Goal: Check status: Check status

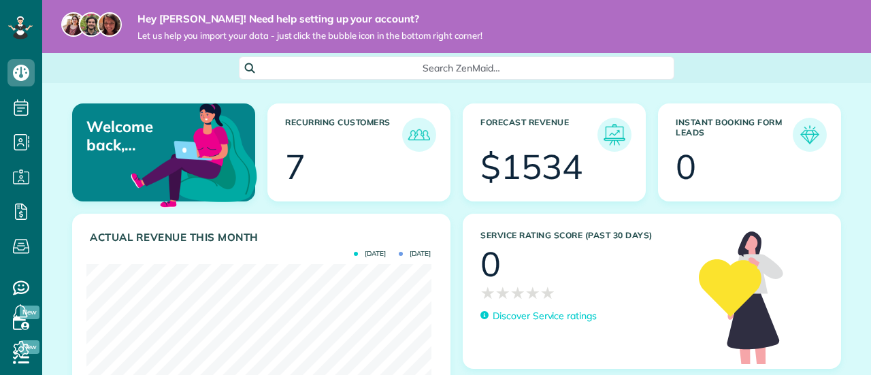
scroll to position [153, 345]
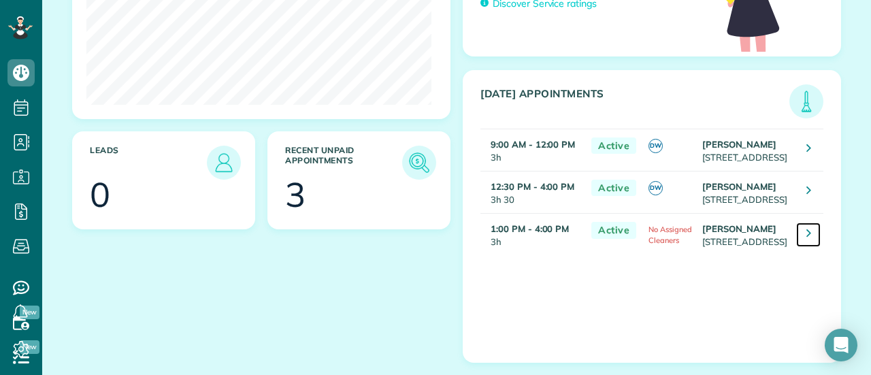
click at [807, 240] on icon at bounding box center [809, 233] width 5 height 14
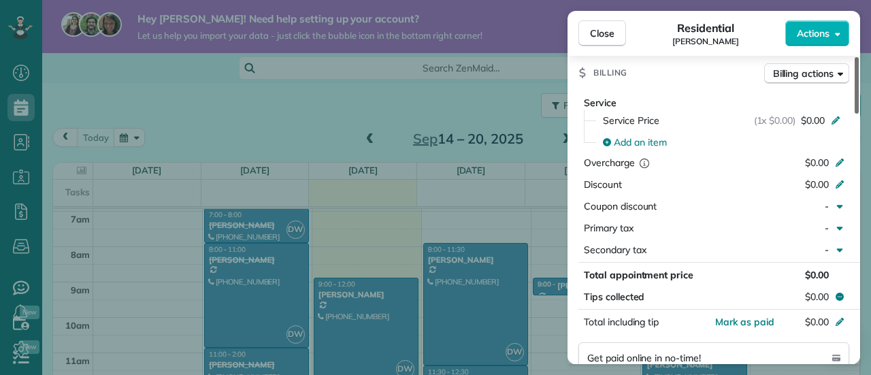
scroll to position [592, 0]
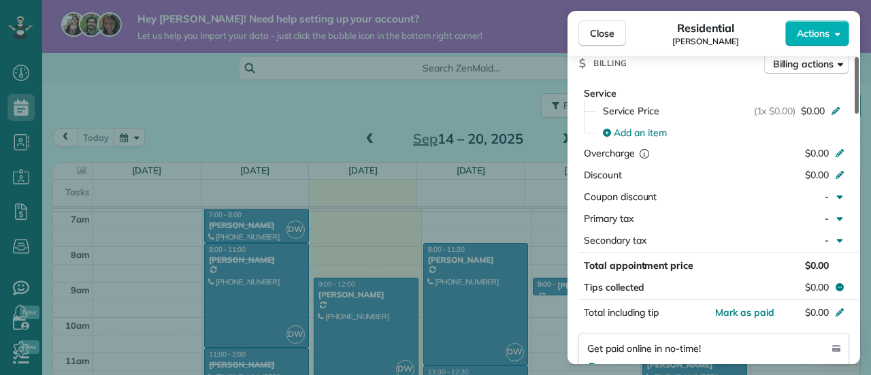
drag, startPoint x: 858, startPoint y: 108, endPoint x: 855, endPoint y: 216, distance: 108.3
click at [855, 114] on div at bounding box center [857, 85] width 4 height 57
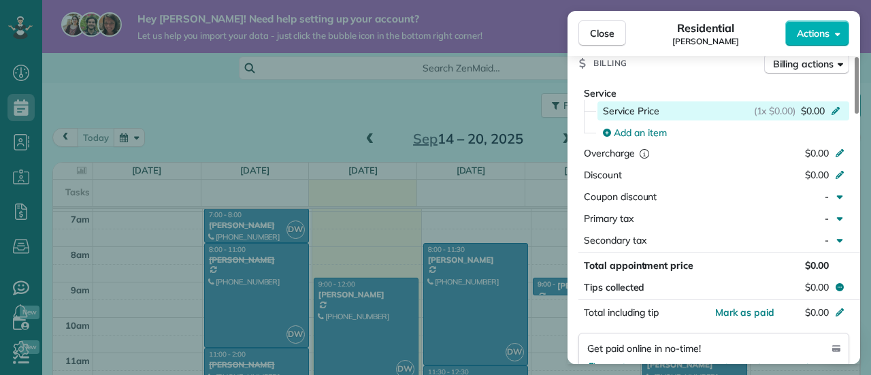
click at [836, 111] on icon at bounding box center [836, 111] width 8 height 8
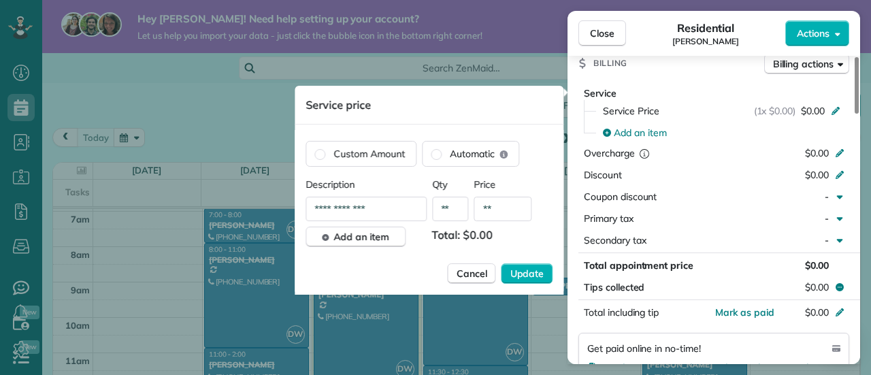
click at [359, 210] on input "**********" at bounding box center [366, 209] width 121 height 25
click at [424, 212] on input "**********" at bounding box center [366, 209] width 121 height 25
type input "*"
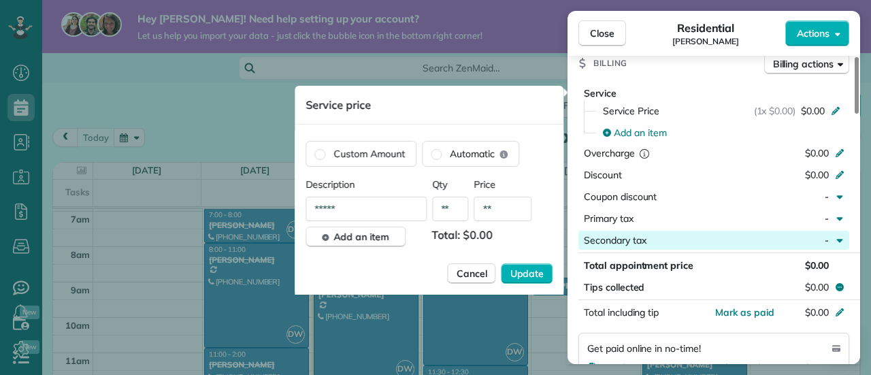
type input "*****"
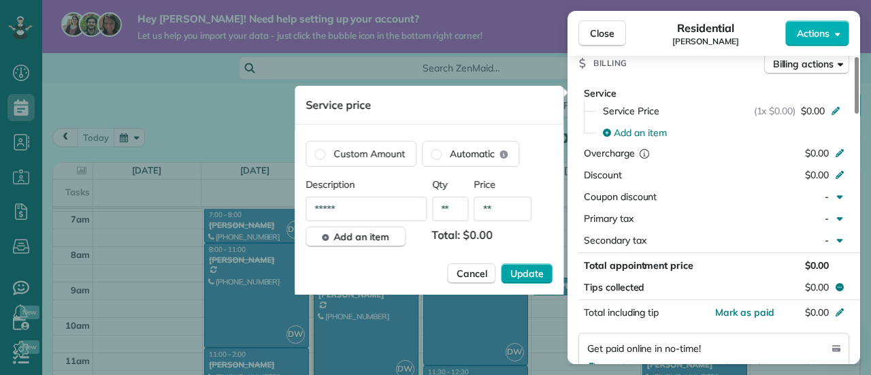
click at [532, 279] on span "Update" at bounding box center [528, 274] width 34 height 14
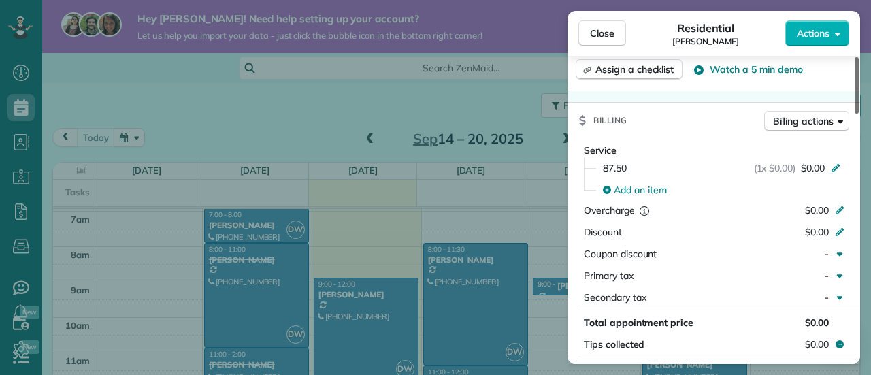
scroll to position [538, 0]
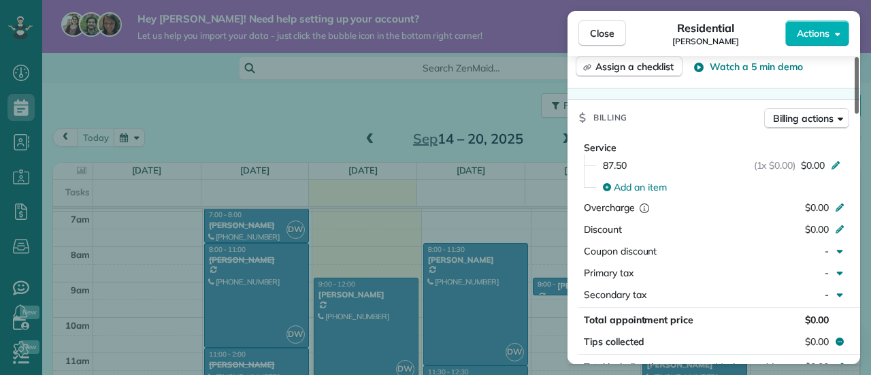
drag, startPoint x: 856, startPoint y: 185, endPoint x: 829, endPoint y: 175, distance: 28.9
click at [855, 114] on div at bounding box center [857, 85] width 4 height 57
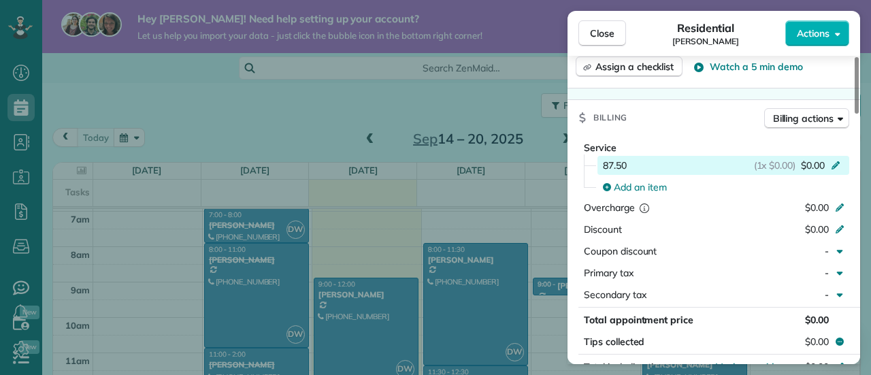
click at [839, 164] on icon at bounding box center [836, 164] width 11 height 11
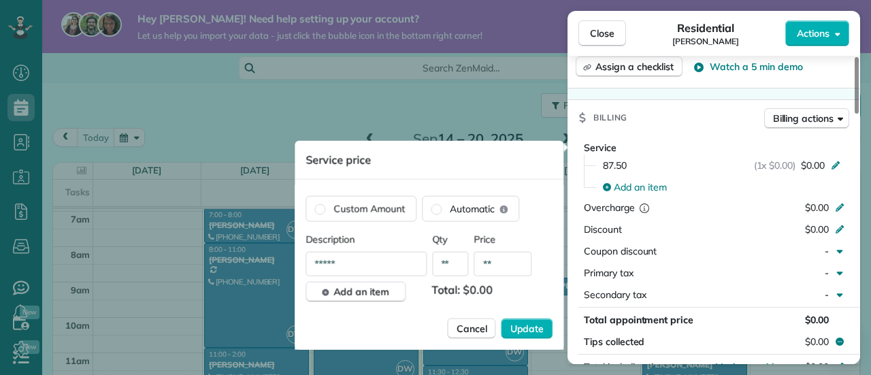
click at [385, 269] on input "*****" at bounding box center [366, 264] width 121 height 25
type input "*"
type input "**********"
click at [512, 270] on input "**" at bounding box center [504, 264] width 58 height 25
type input "******"
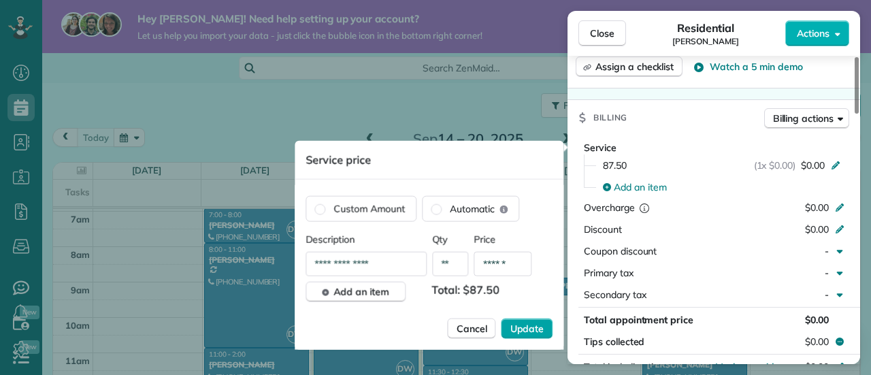
click at [532, 330] on span "Update" at bounding box center [528, 329] width 34 height 14
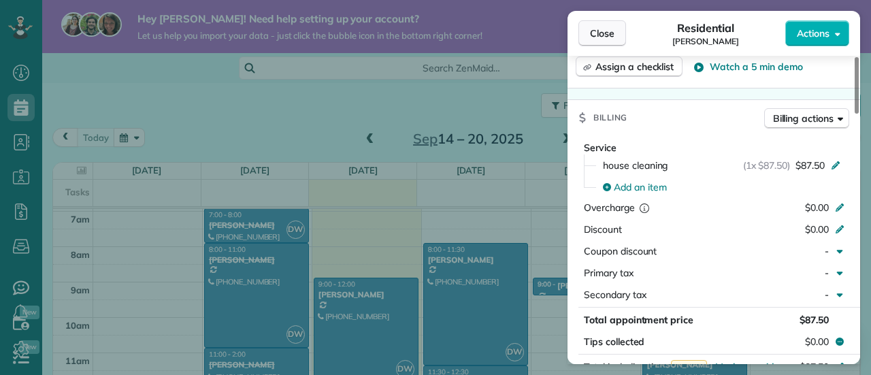
click at [596, 29] on span "Close" at bounding box center [602, 34] width 25 height 14
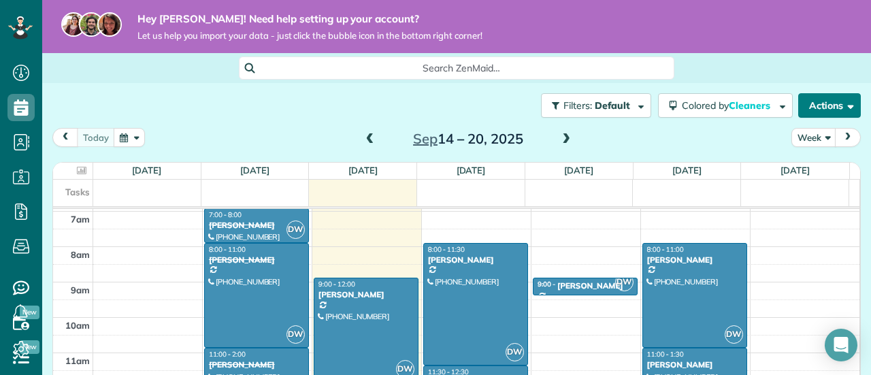
click at [844, 97] on button "Actions" at bounding box center [830, 105] width 63 height 25
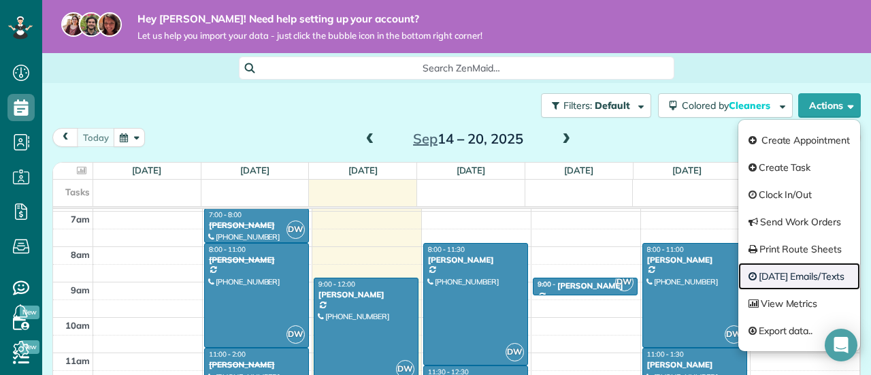
click at [793, 283] on link "Today's Emails/Texts" at bounding box center [800, 276] width 122 height 27
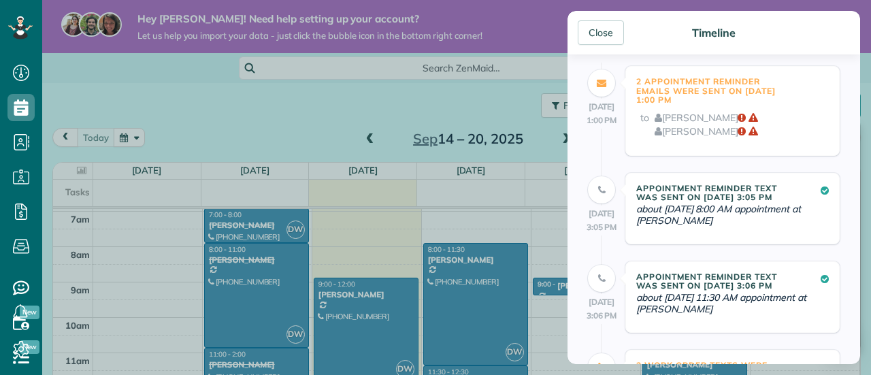
scroll to position [109, 0]
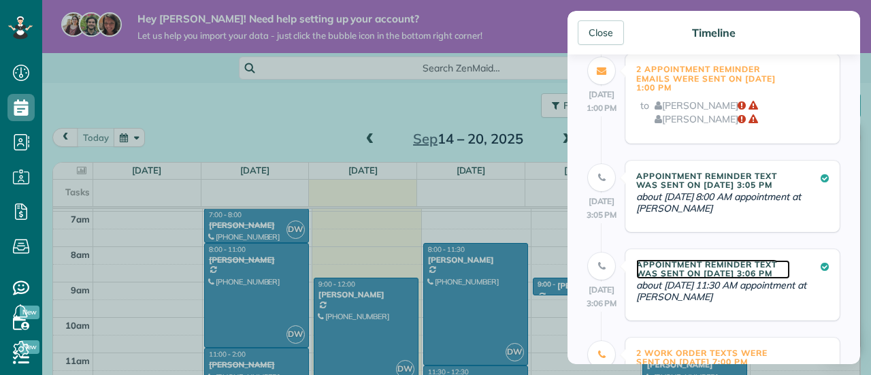
click at [698, 264] on h5 "Appointment Reminder Text was sent on 16 Sep 3:06 PM" at bounding box center [714, 269] width 154 height 18
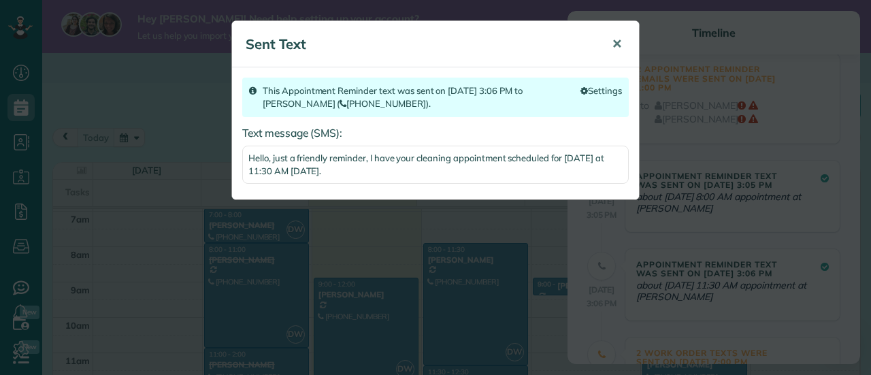
click at [613, 40] on span "✕" at bounding box center [617, 44] width 10 height 16
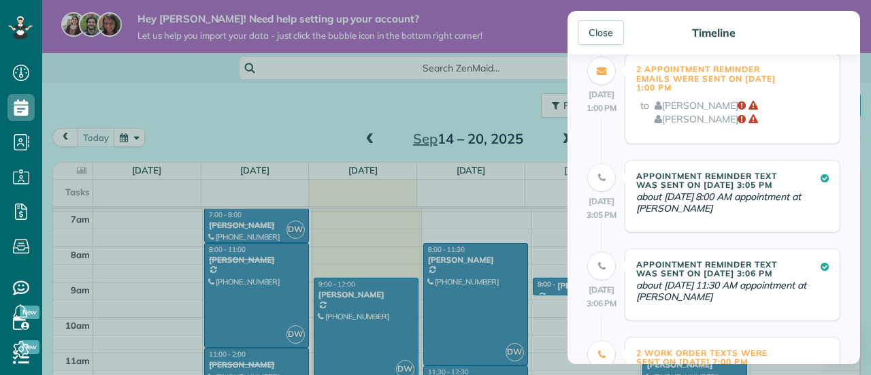
click at [782, 315] on div "Appointment Reminder Text was sent on 16 Sep 3:06 PM about 17 Sep 11:30 AM appo…" at bounding box center [733, 284] width 214 height 71
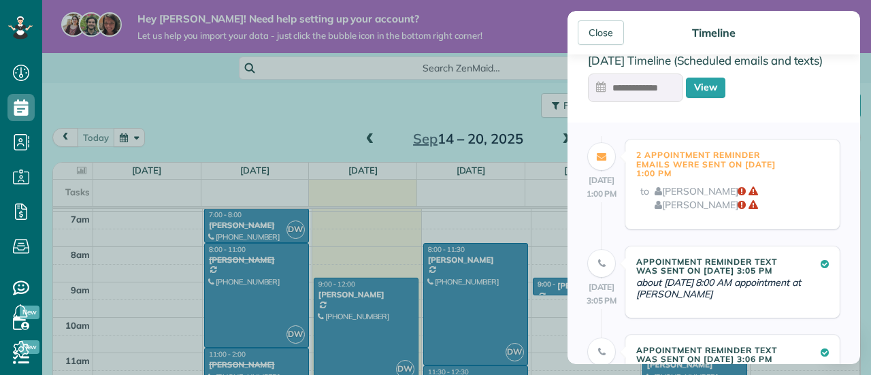
scroll to position [0, 0]
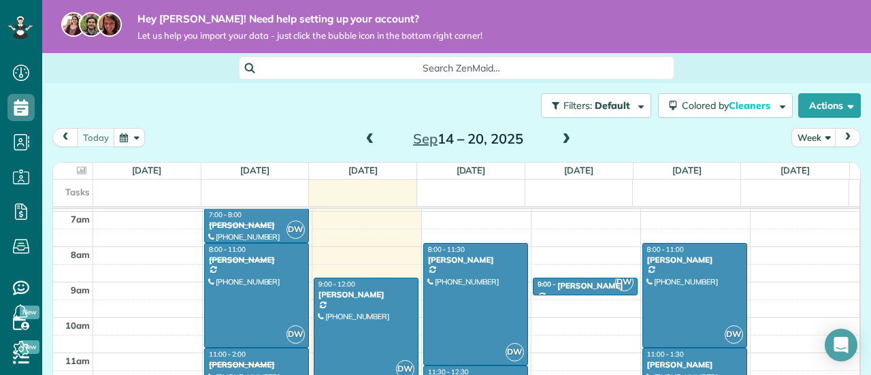
click at [467, 106] on div "Close Timeline Sep 16 Timeline (Scheduled emails and texts) View Sep 16 1:00 PM…" at bounding box center [435, 187] width 871 height 375
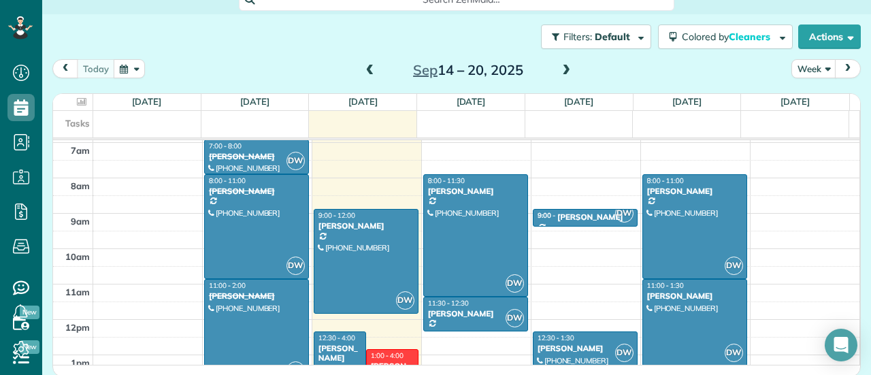
scroll to position [71, 0]
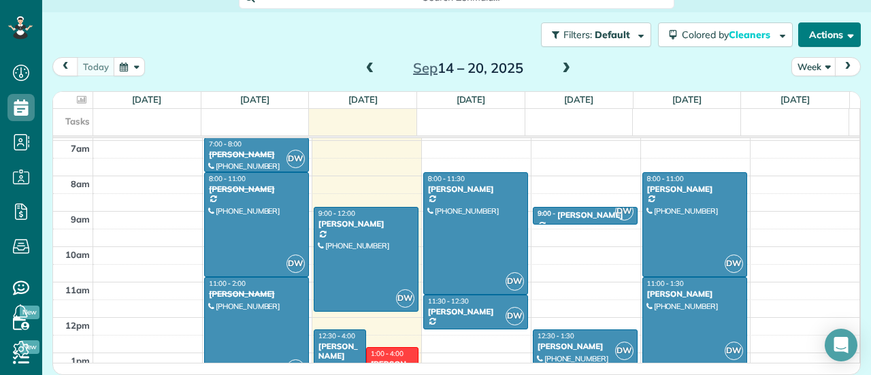
click at [844, 35] on span "button" at bounding box center [849, 34] width 10 height 10
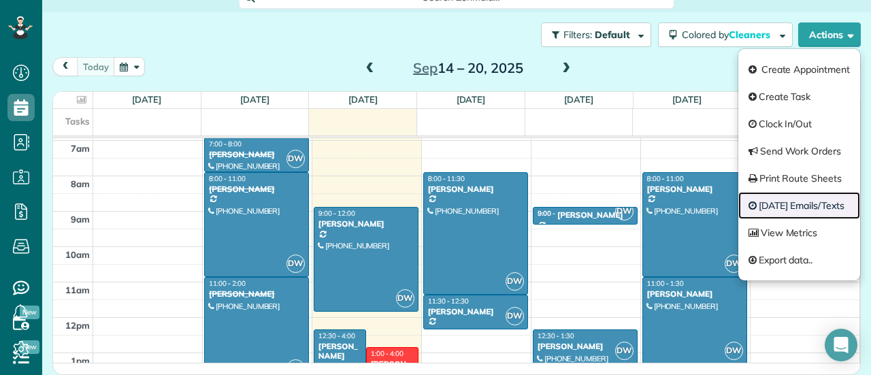
click at [799, 208] on link "Today's Emails/Texts" at bounding box center [800, 205] width 122 height 27
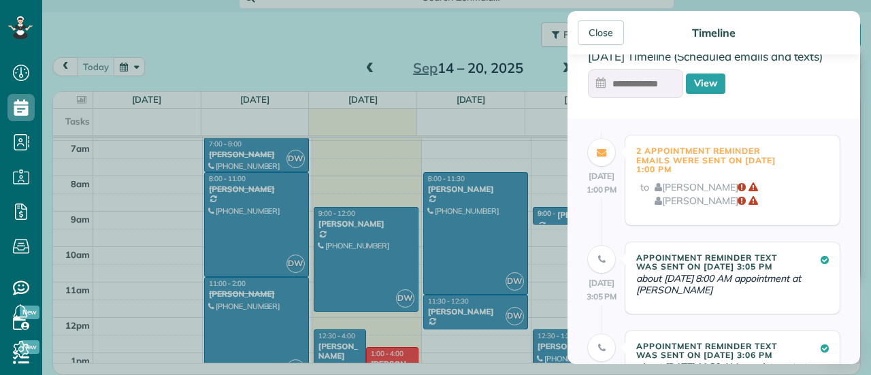
scroll to position [54, 0]
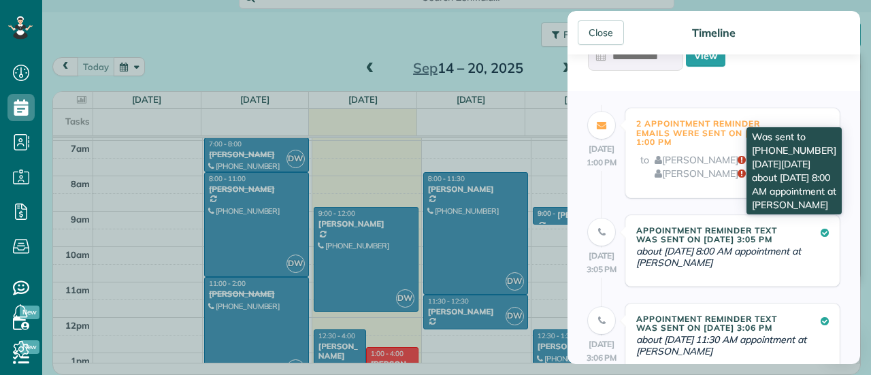
click at [821, 229] on icon at bounding box center [825, 233] width 8 height 10
click at [821, 233] on icon at bounding box center [825, 233] width 8 height 10
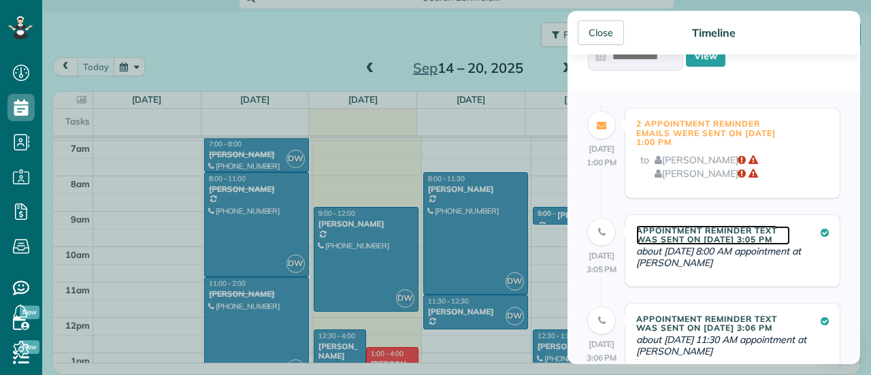
click at [697, 236] on h5 "Appointment Reminder Text was sent on 16 Sep 3:05 PM" at bounding box center [714, 235] width 154 height 18
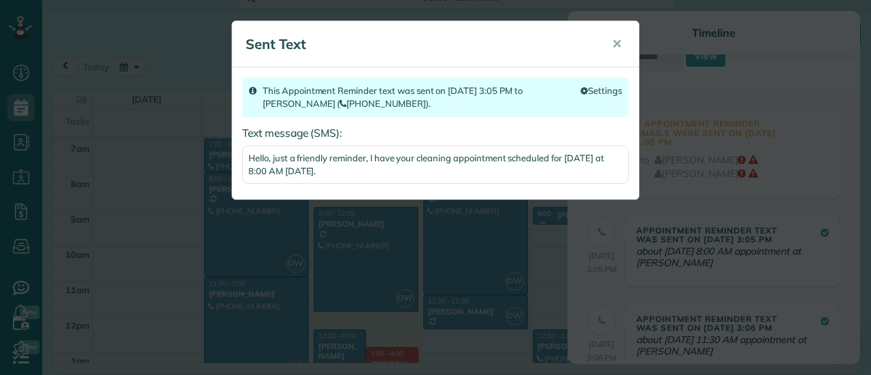
click at [697, 236] on body "Dashboard Scheduling Calendar View List View Dispatch View - Weekly scheduling …" at bounding box center [435, 187] width 871 height 375
click at [615, 42] on span "✕" at bounding box center [617, 44] width 10 height 16
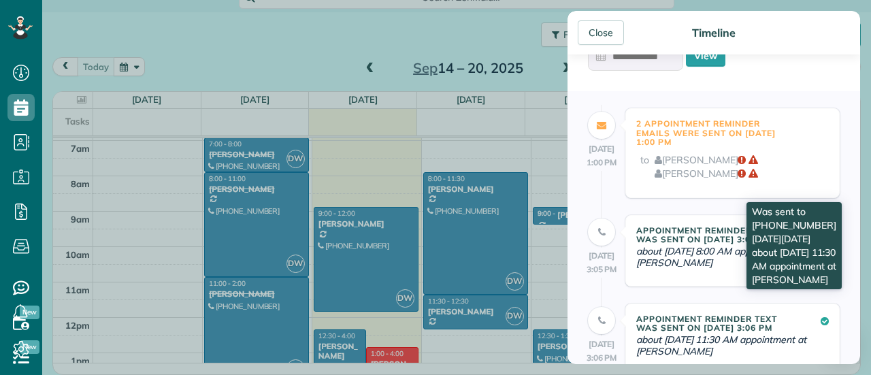
click at [821, 320] on icon at bounding box center [825, 322] width 8 height 10
click at [821, 322] on icon at bounding box center [825, 322] width 8 height 10
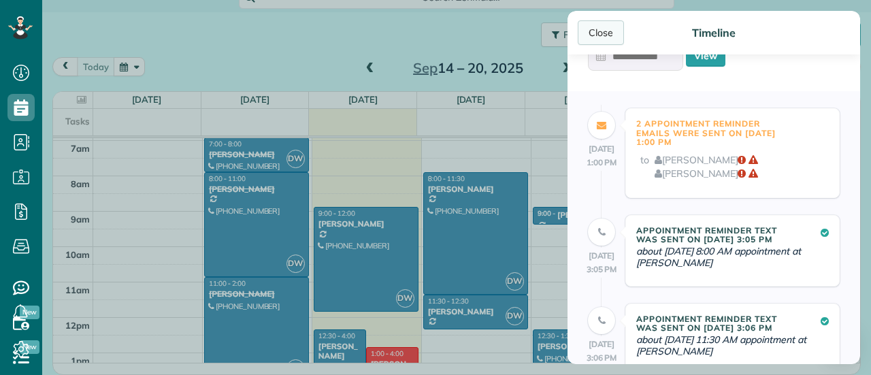
click at [594, 31] on div "Close" at bounding box center [601, 32] width 46 height 25
